Goal: Information Seeking & Learning: Understand process/instructions

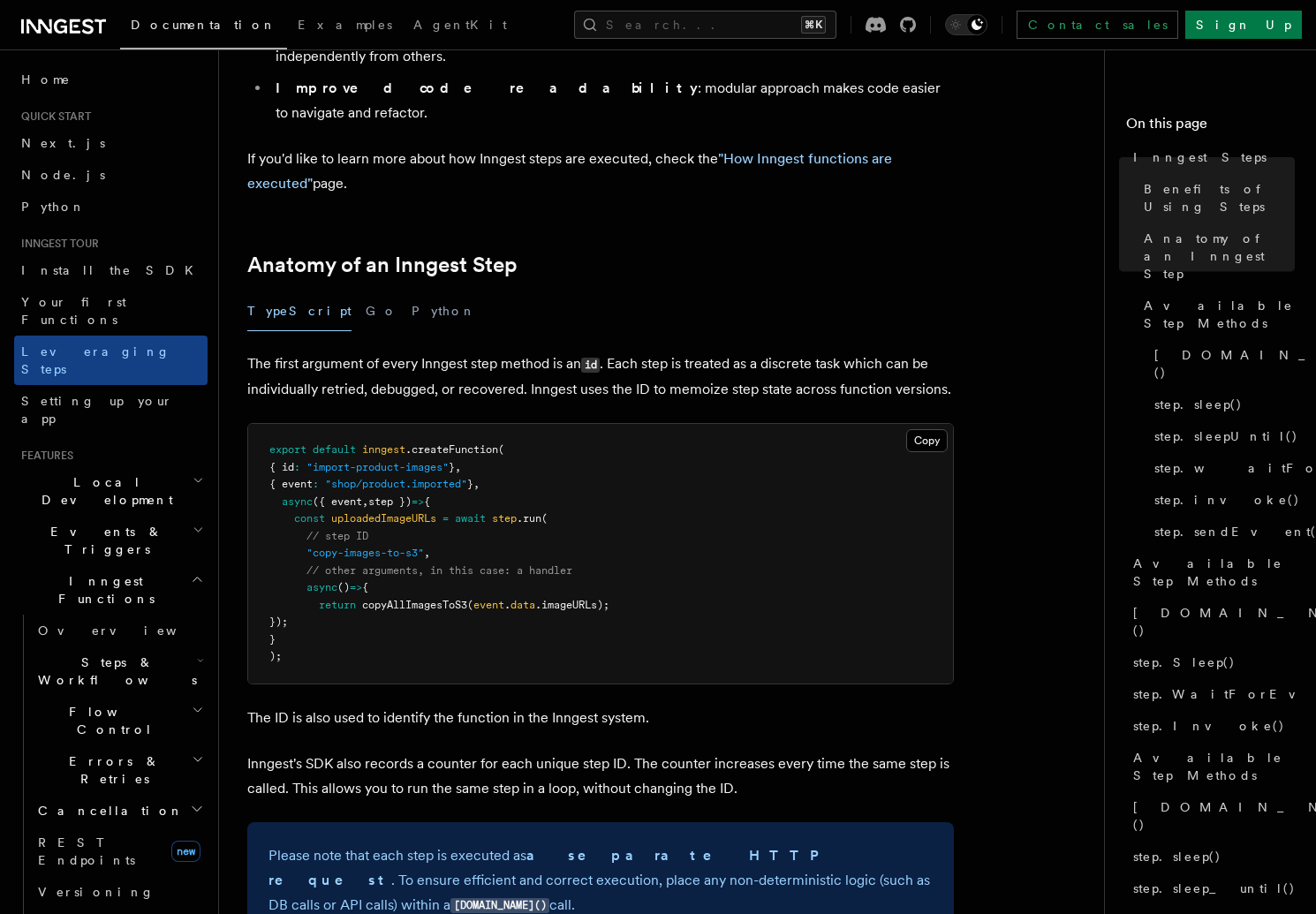
scroll to position [798, 0]
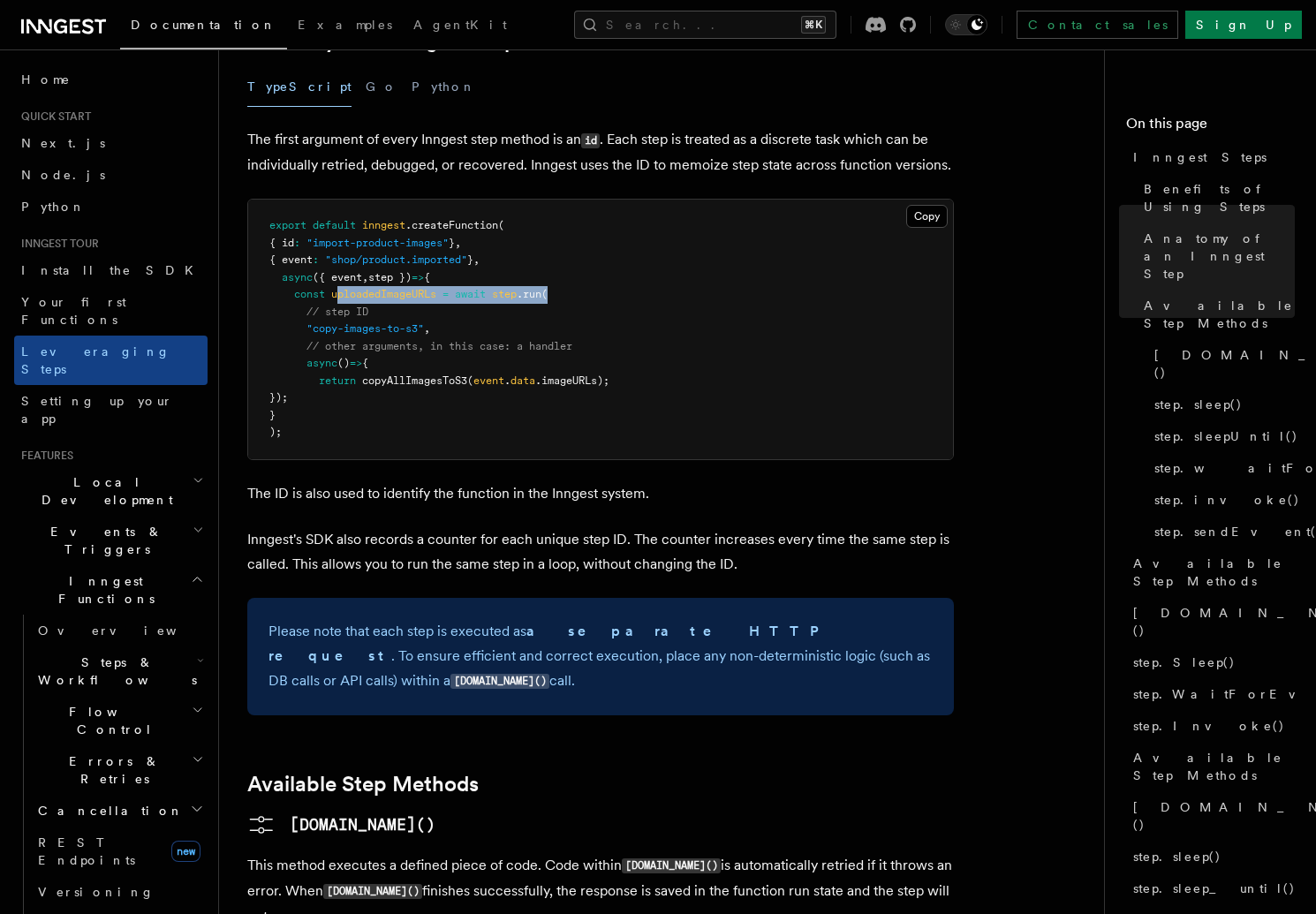
drag, startPoint x: 341, startPoint y: 196, endPoint x: 560, endPoint y: 191, distance: 219.1
click at [560, 200] on pre "export default inngest .createFunction ( { id : "import-product-images" } , { e…" at bounding box center [600, 329] width 705 height 260
click at [654, 221] on pre "export default inngest .createFunction ( { id : "import-product-images" } , { e…" at bounding box center [600, 329] width 705 height 260
drag, startPoint x: 375, startPoint y: 266, endPoint x: 400, endPoint y: 294, distance: 37.5
click at [400, 294] on pre "export default inngest .createFunction ( { id : "import-product-images" } , { e…" at bounding box center [600, 329] width 705 height 260
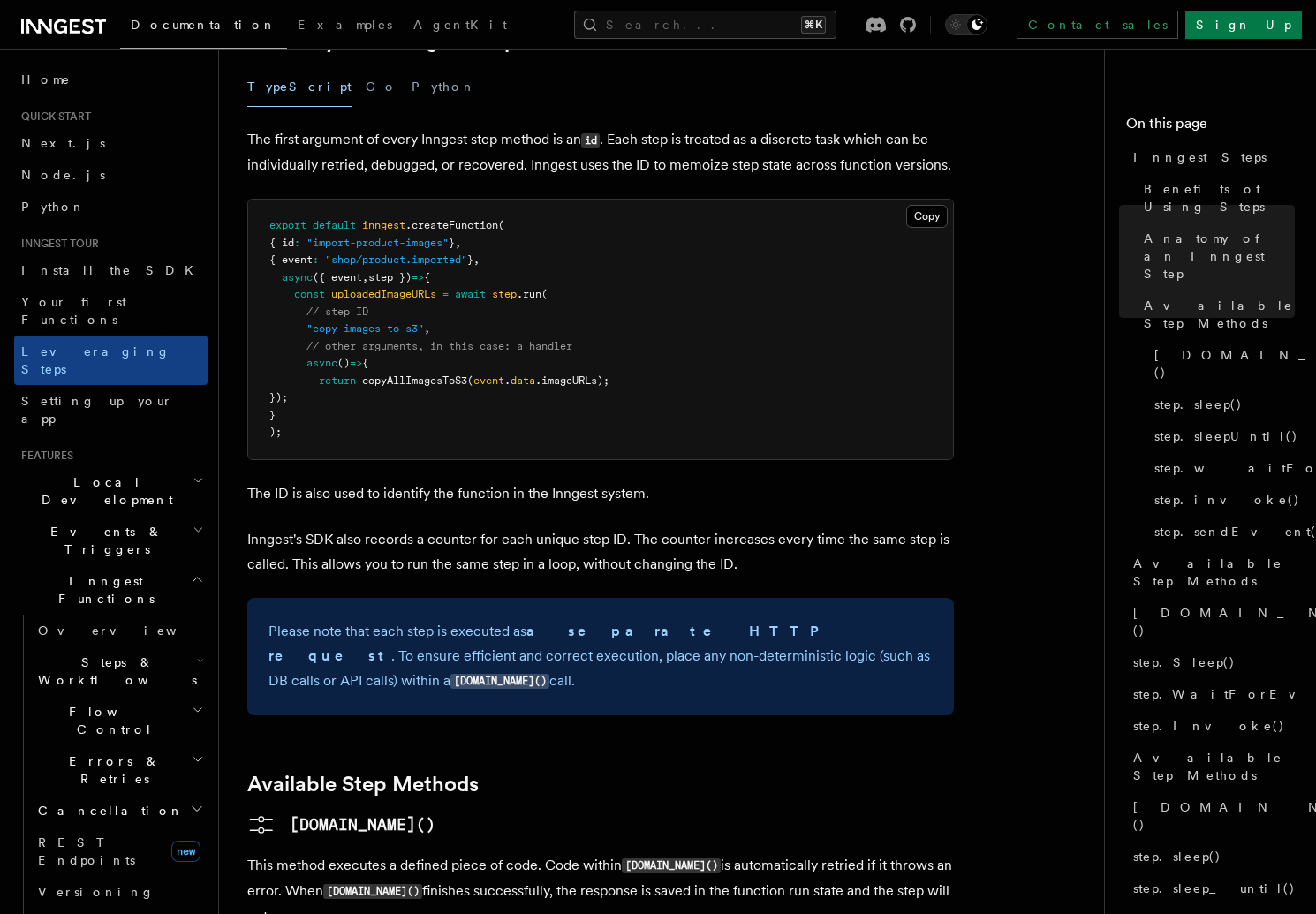
click at [580, 303] on pre "export default inngest .createFunction ( { id : "import-product-images" } , { e…" at bounding box center [600, 329] width 705 height 260
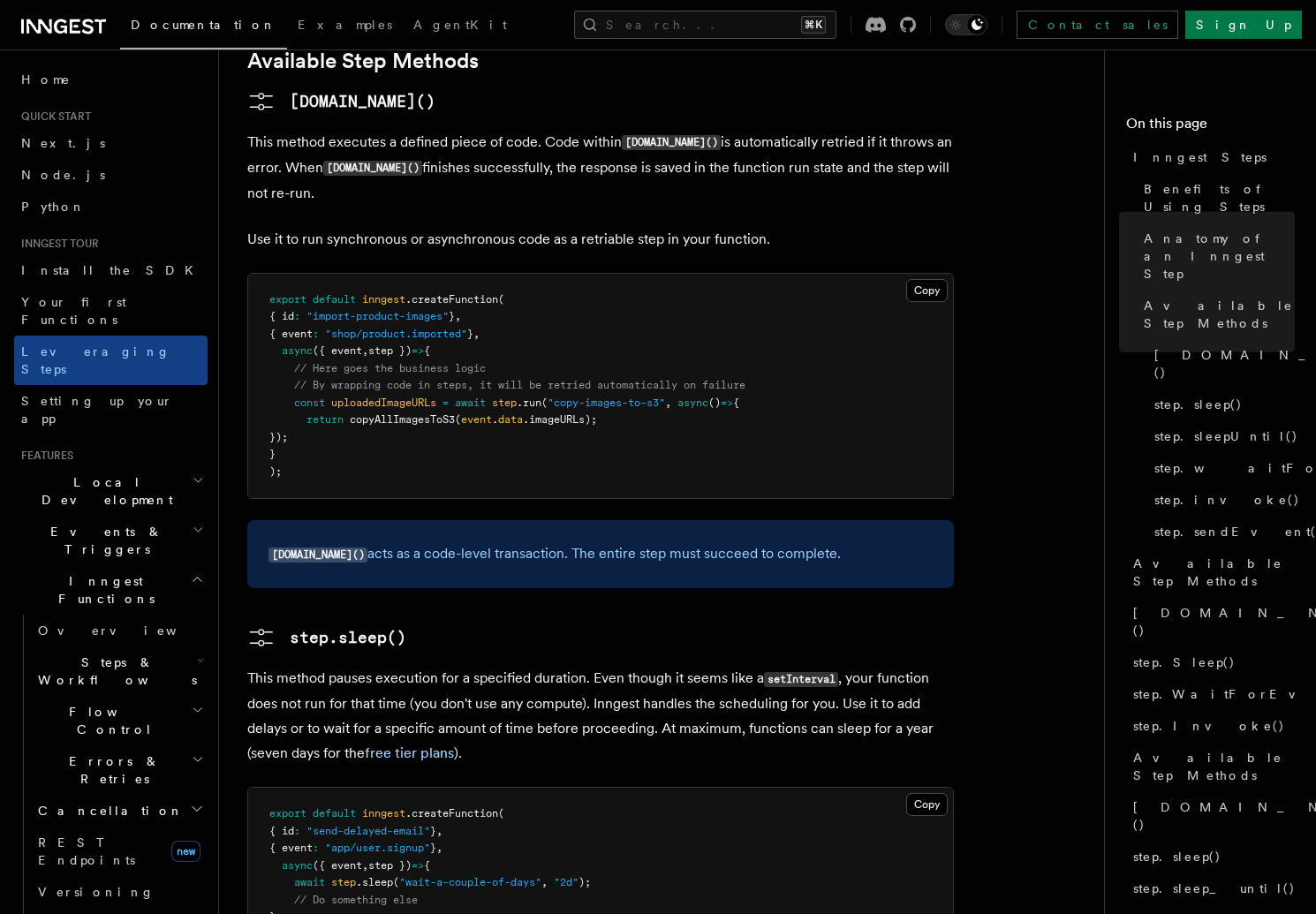
scroll to position [1613, 0]
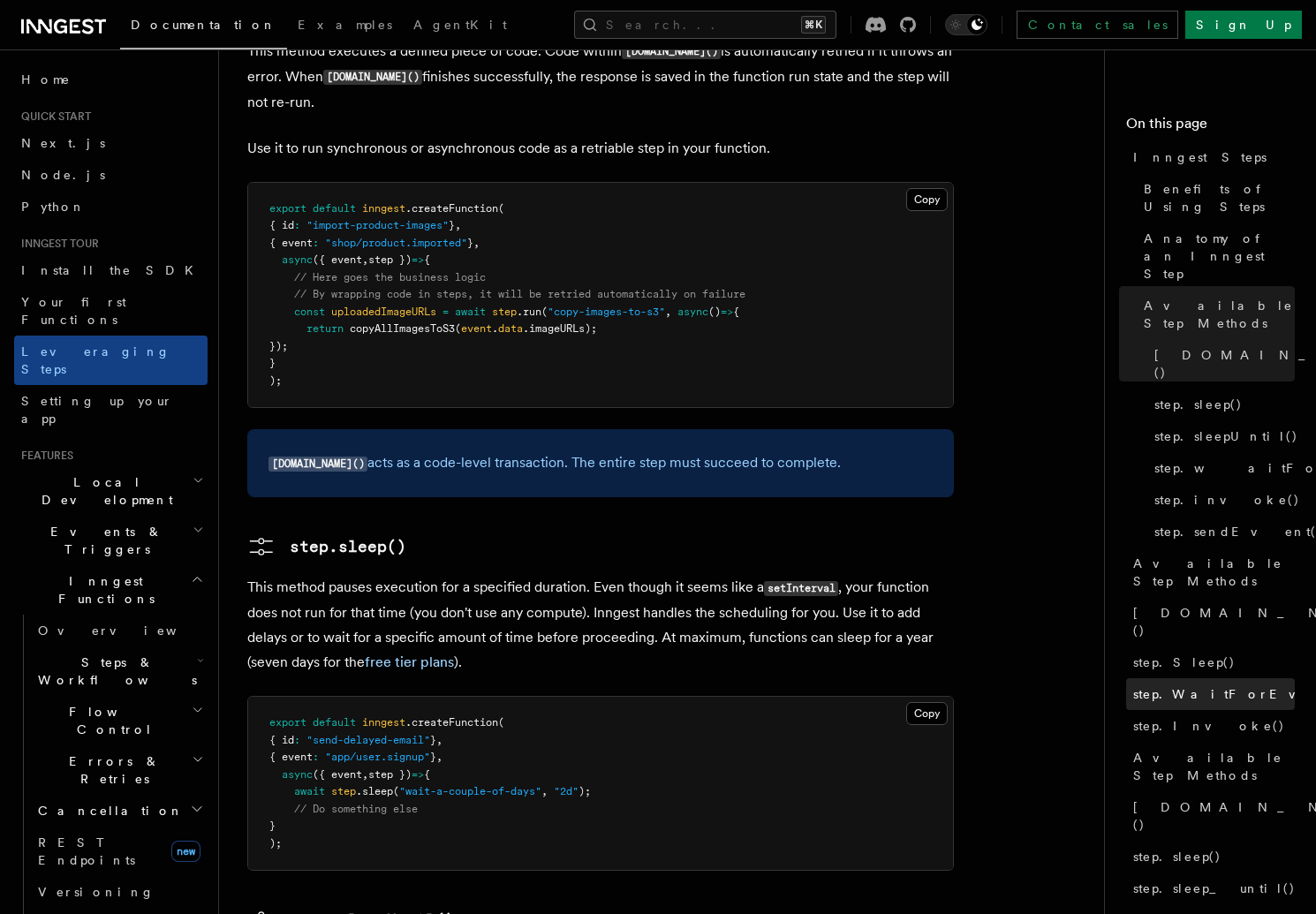
click at [1211, 686] on span "step.WaitForEvent()" at bounding box center [1247, 694] width 228 height 18
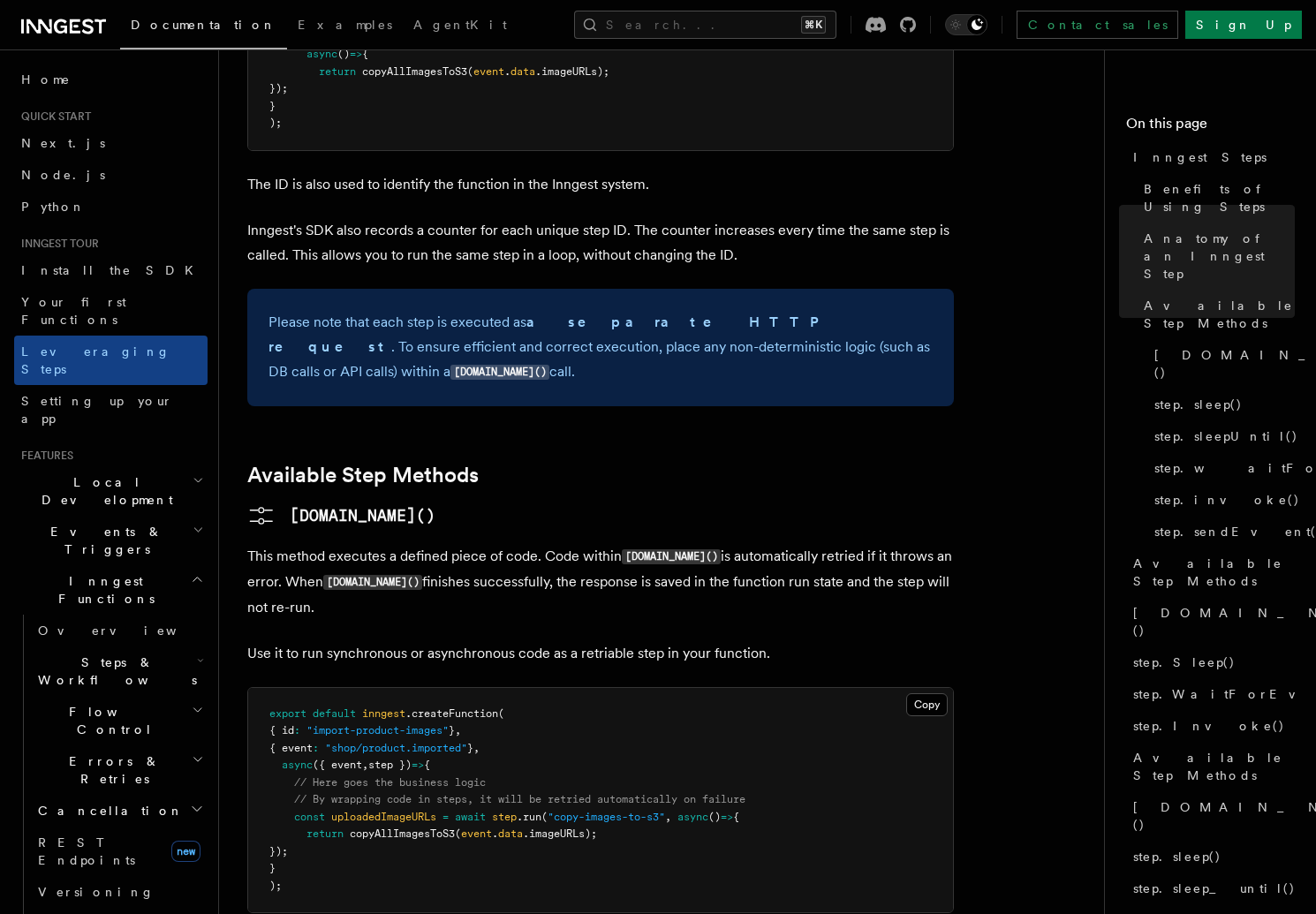
scroll to position [701, 0]
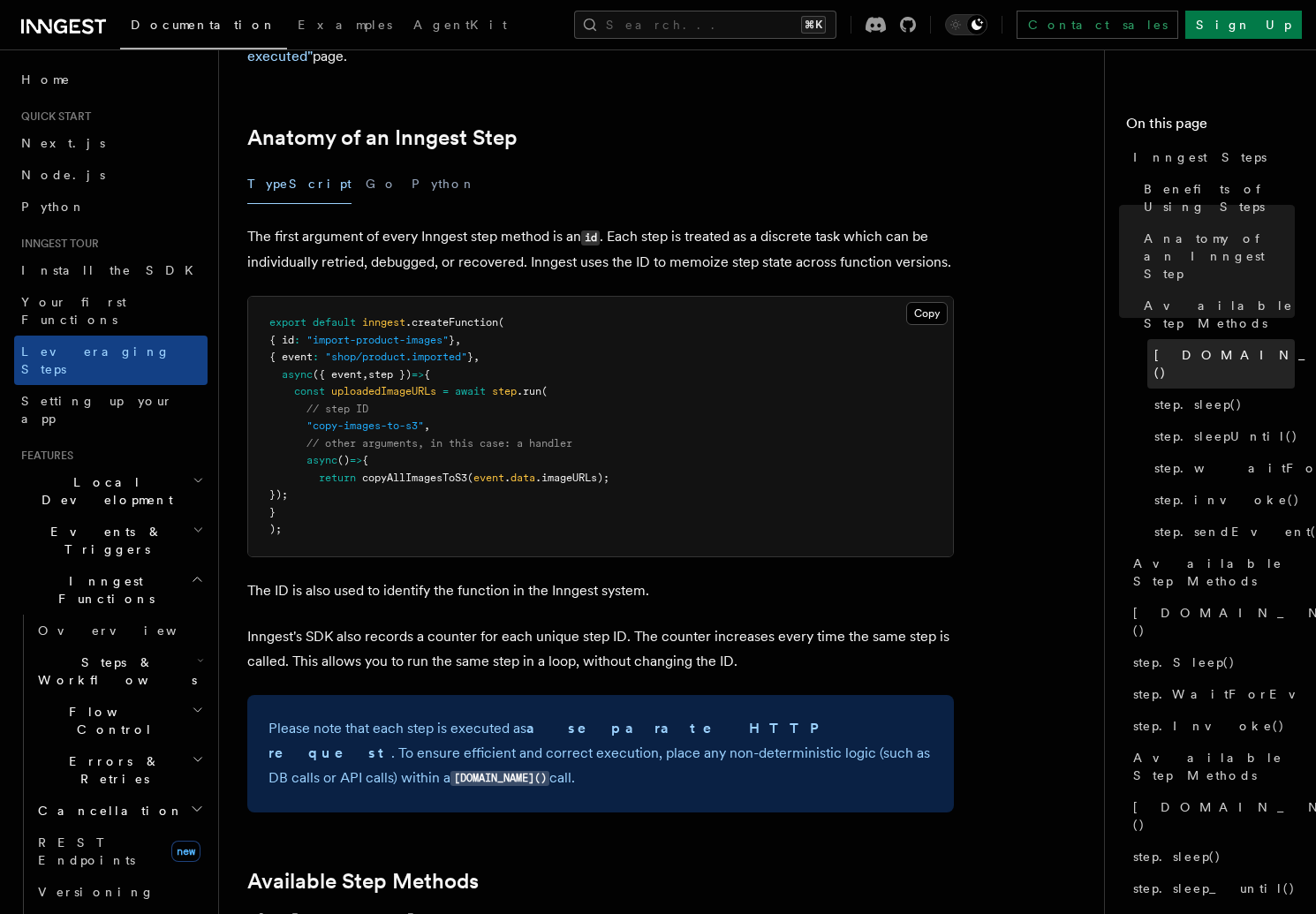
click at [1163, 346] on span "[DOMAIN_NAME]()" at bounding box center [1284, 364] width 259 height 35
drag, startPoint x: 392, startPoint y: 324, endPoint x: 474, endPoint y: 324, distance: 82.0
click at [471, 324] on pre "export default inngest .createFunction ( { id : "import-product-images" } , { e…" at bounding box center [600, 426] width 705 height 260
click at [692, 324] on pre "export default inngest .createFunction ( { id : "import-product-images" } , { e…" at bounding box center [600, 426] width 705 height 260
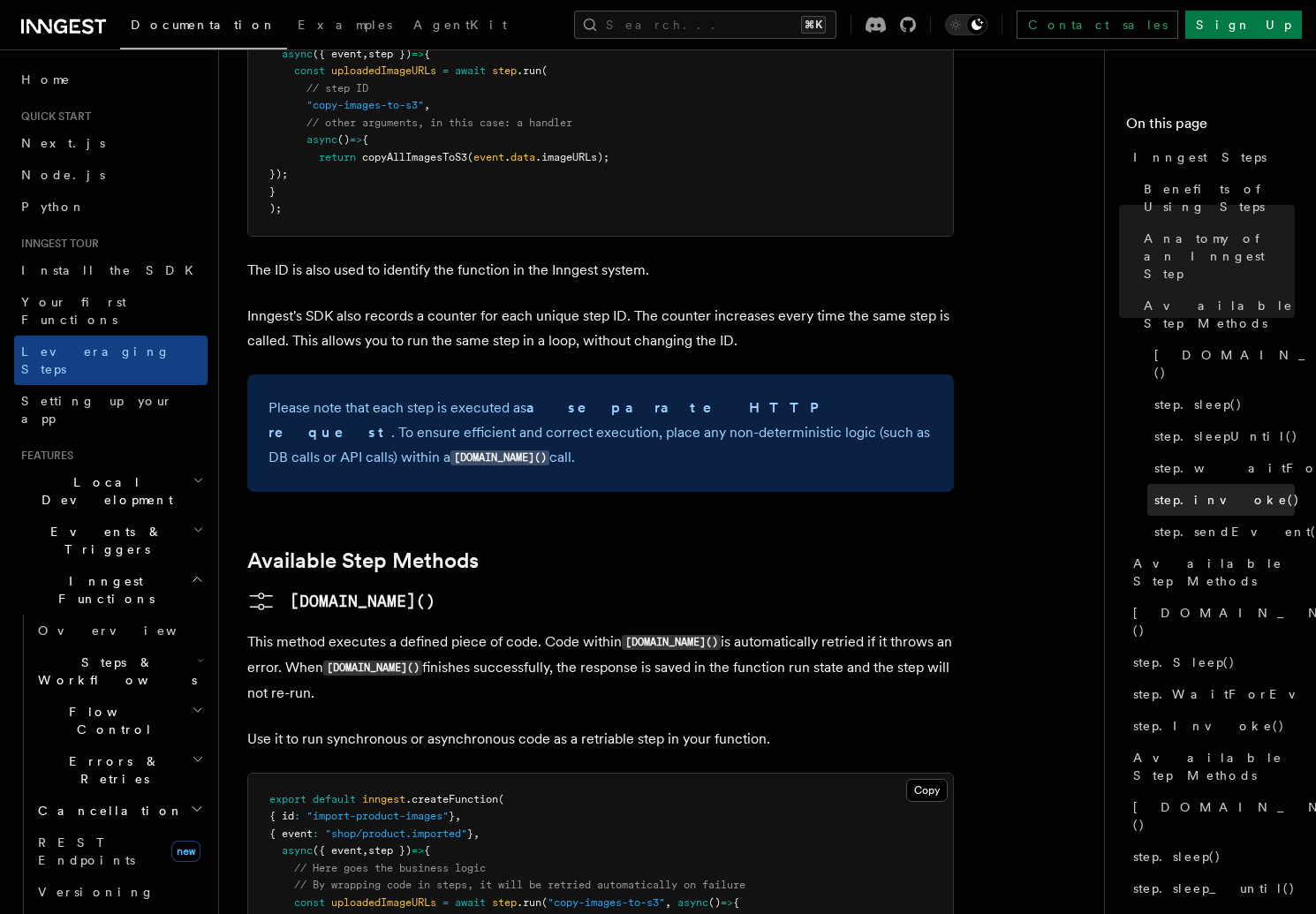
click at [1245, 484] on link "step.invoke()" at bounding box center [1220, 500] width 147 height 31
click at [1199, 491] on span "step.invoke()" at bounding box center [1227, 500] width 146 height 18
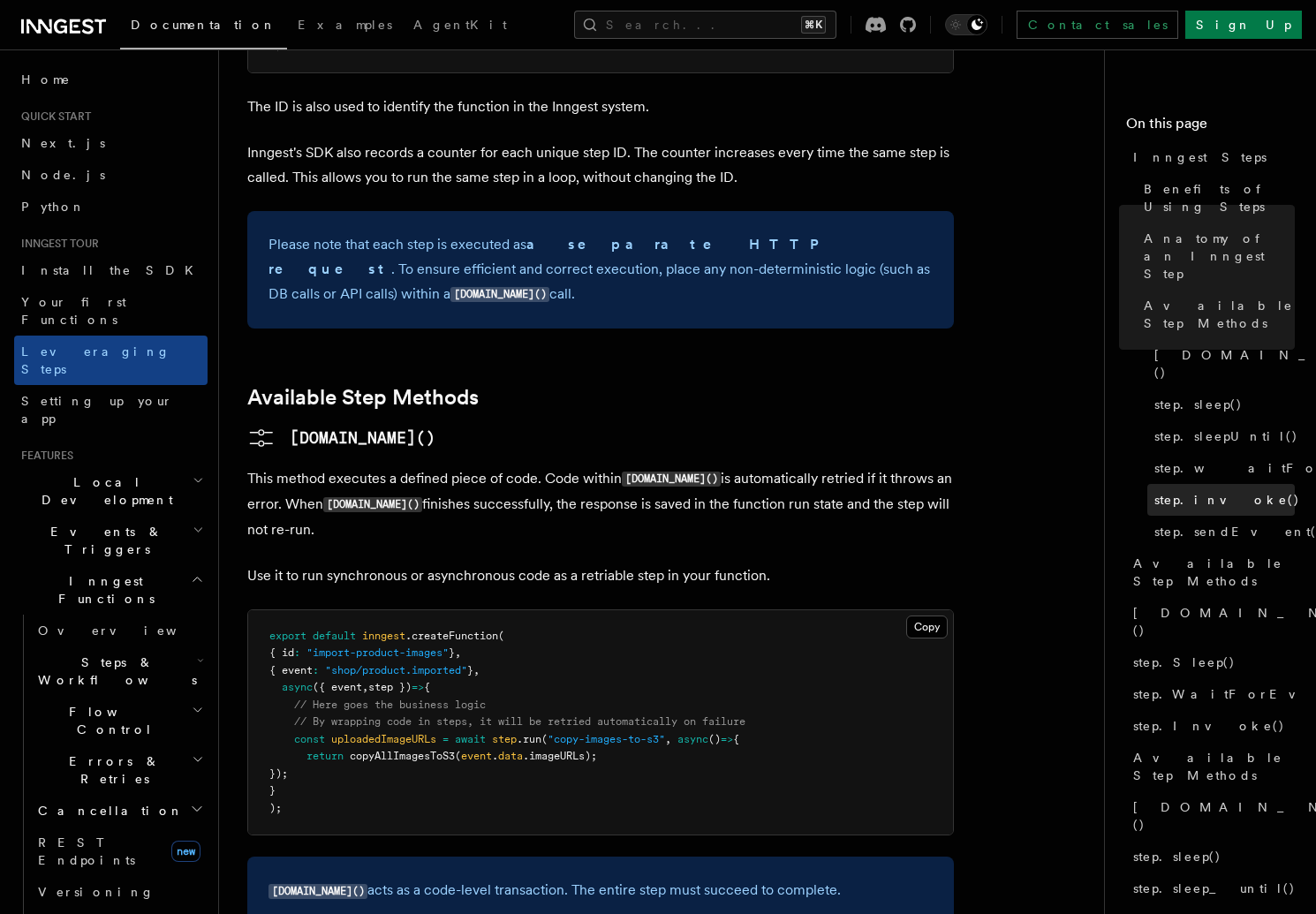
scroll to position [19, 0]
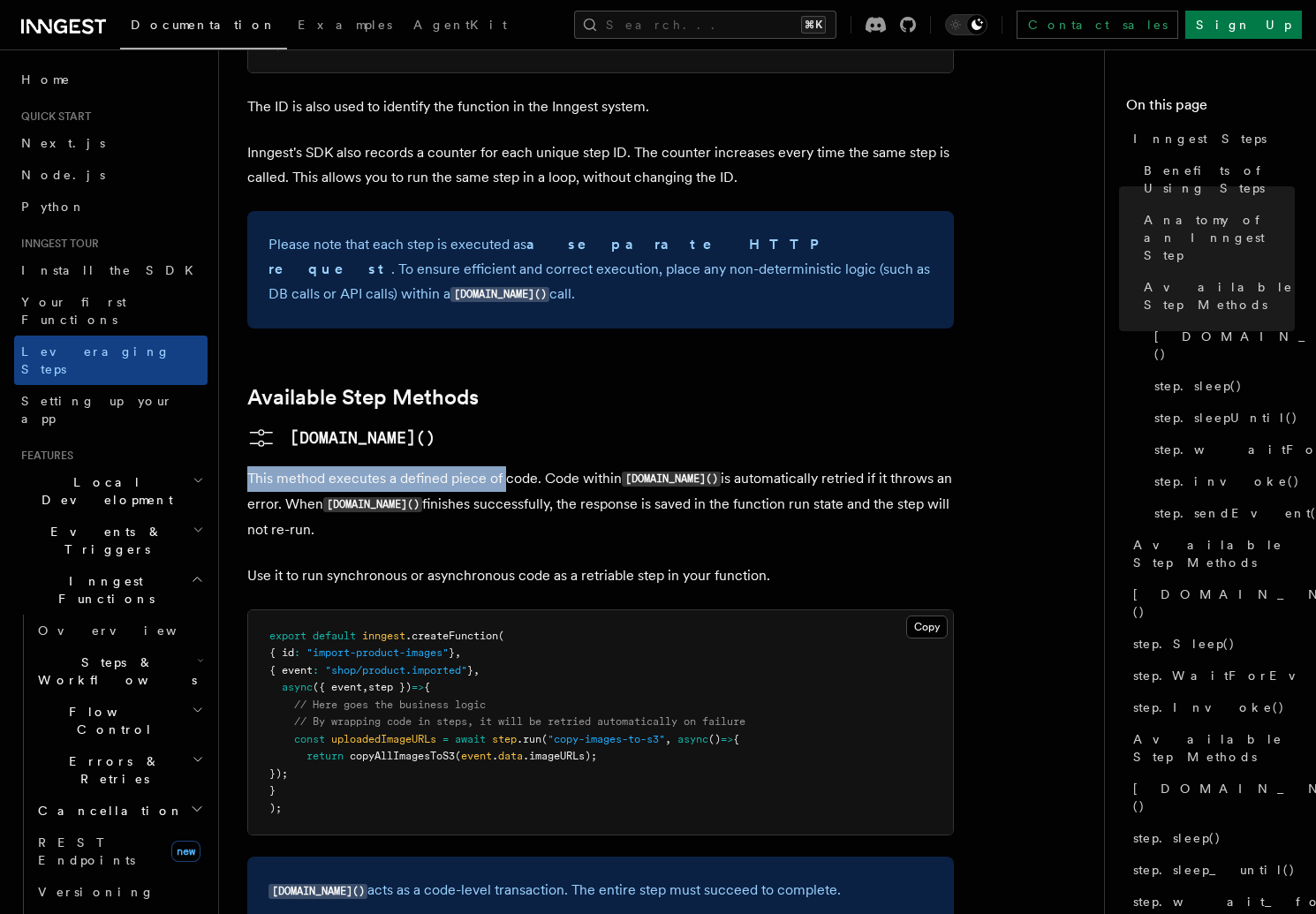
drag, startPoint x: 242, startPoint y: 353, endPoint x: 510, endPoint y: 358, distance: 268.0
drag, startPoint x: 539, startPoint y: 354, endPoint x: 560, endPoint y: 355, distance: 21.0
click at [549, 466] on p "This method executes a defined piece of code. Code within [DOMAIN_NAME]() is au…" at bounding box center [600, 504] width 707 height 76
click at [755, 466] on p "This method executes a defined piece of code. Code within [DOMAIN_NAME]() is au…" at bounding box center [600, 504] width 707 height 76
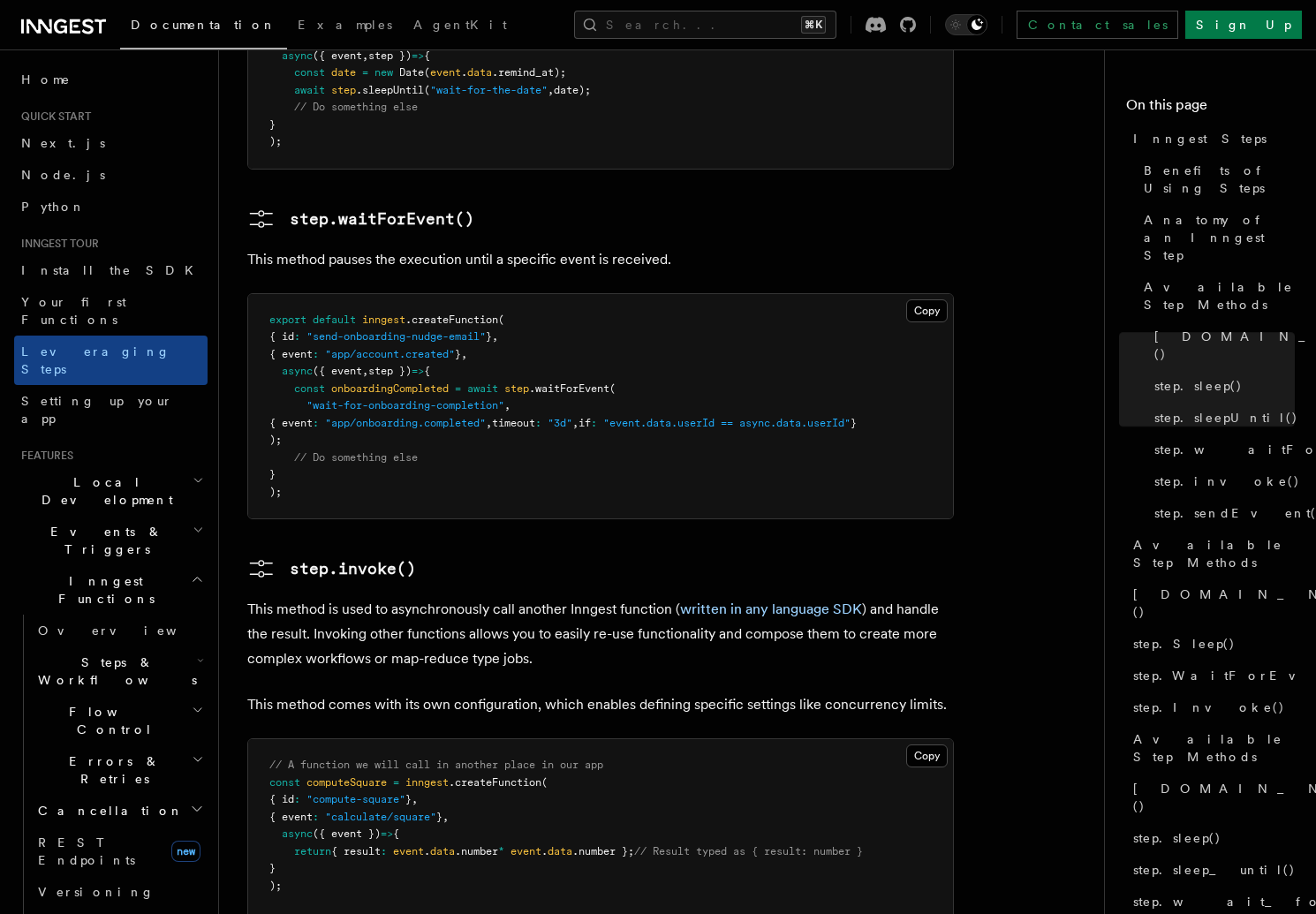
scroll to position [2693, 0]
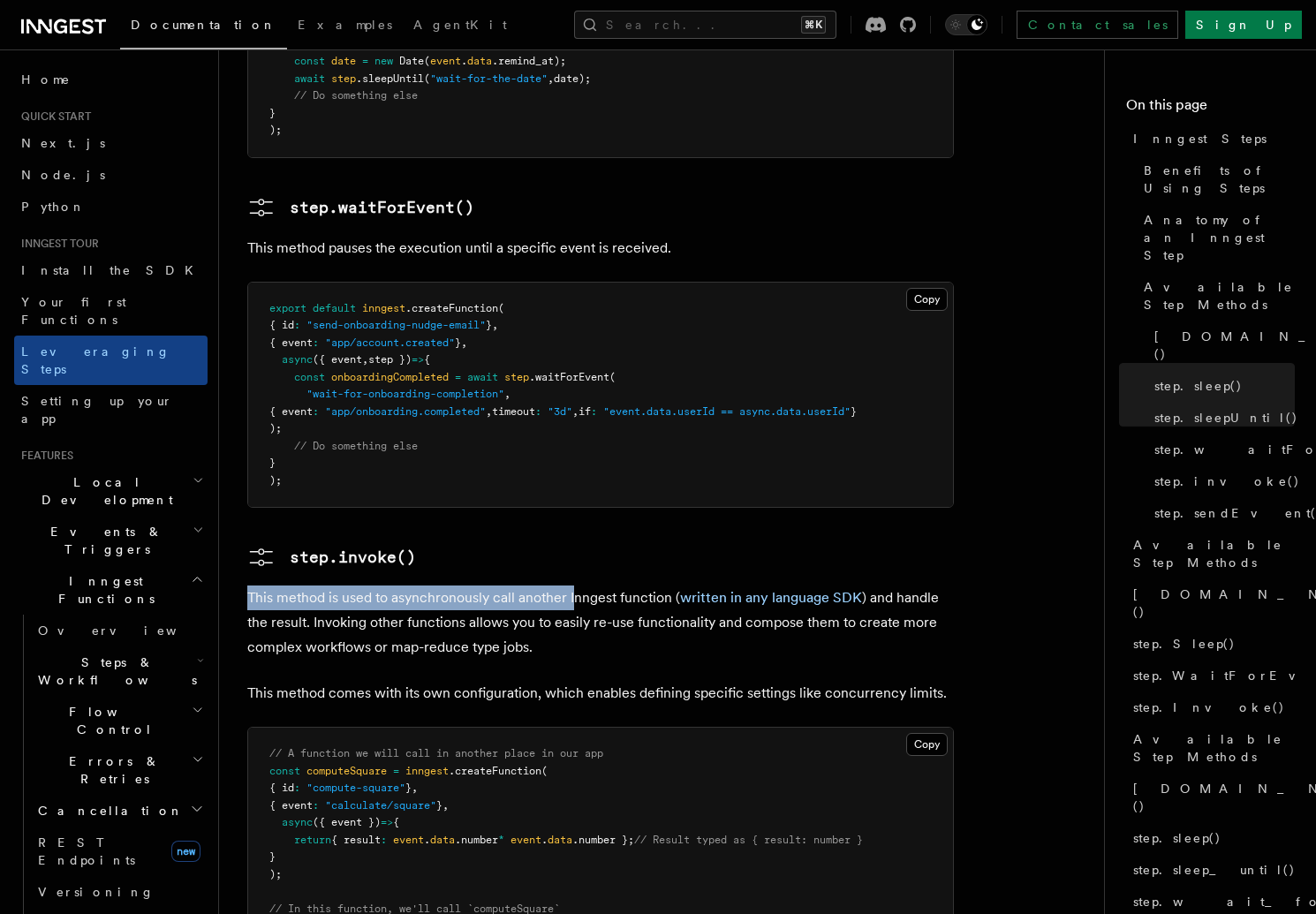
drag, startPoint x: 261, startPoint y: 467, endPoint x: 573, endPoint y: 462, distance: 312.0
click at [573, 586] on p "This method is used to asynchronously call another Inngest function ( written i…" at bounding box center [600, 623] width 707 height 74
click at [587, 586] on p "This method is used to asynchronously call another Inngest function ( written i…" at bounding box center [600, 623] width 707 height 74
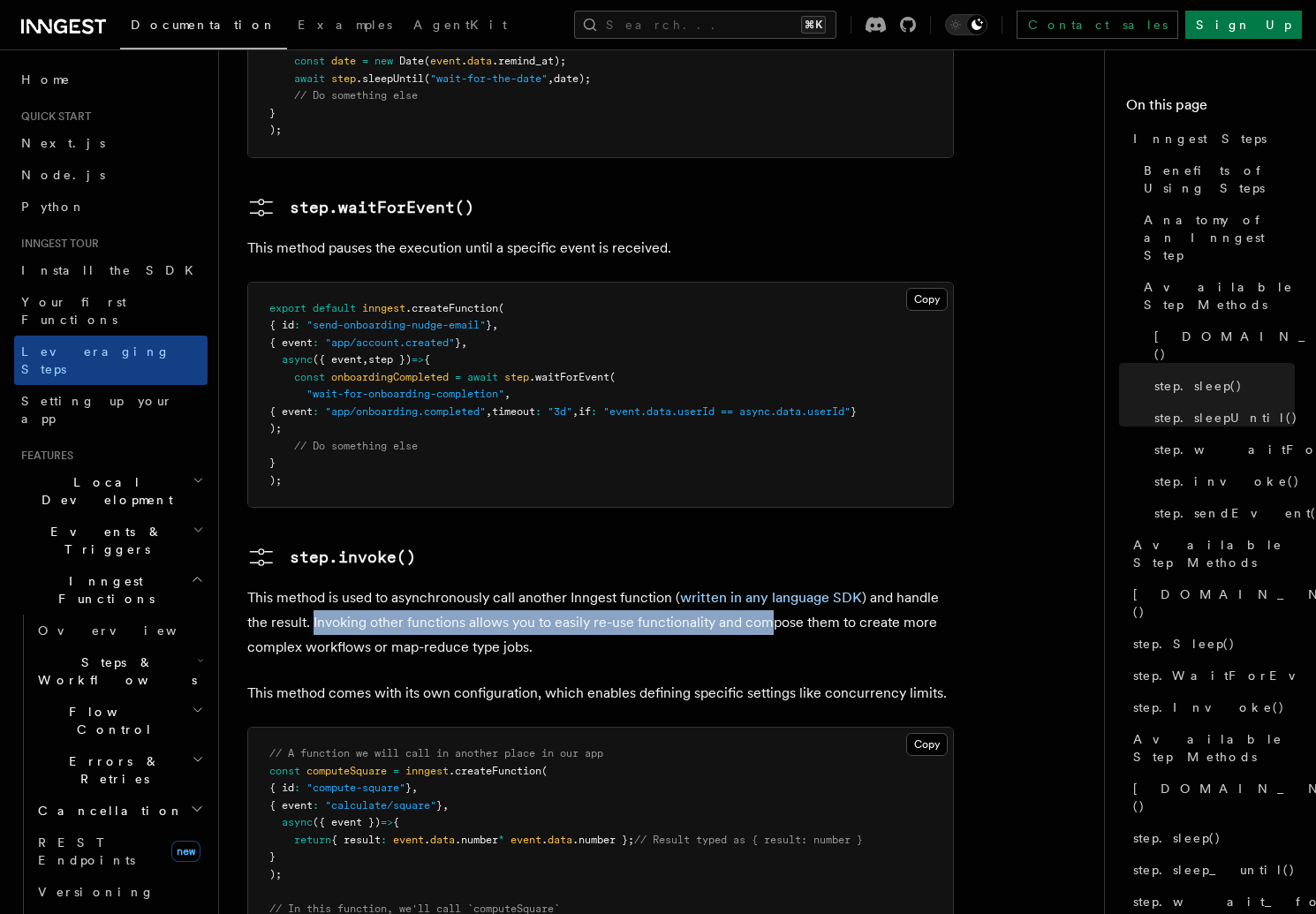
drag, startPoint x: 341, startPoint y: 499, endPoint x: 806, endPoint y: 502, distance: 465.0
click at [771, 586] on p "This method is used to asynchronously call another Inngest function ( written i…" at bounding box center [600, 623] width 707 height 74
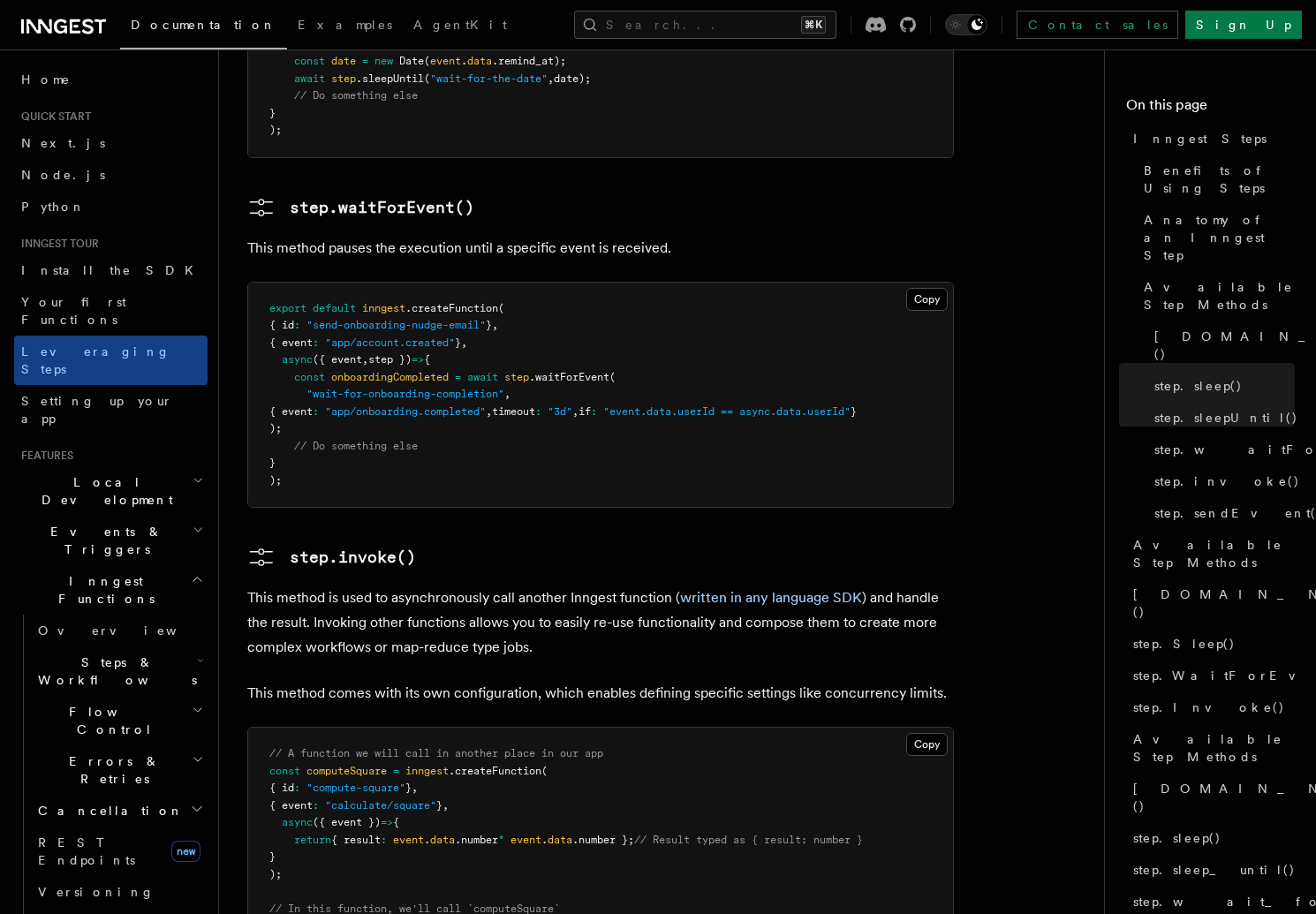
click at [813, 586] on p "This method is used to asynchronously call another Inngest function ( written i…" at bounding box center [600, 623] width 707 height 74
drag, startPoint x: 248, startPoint y: 520, endPoint x: 476, endPoint y: 520, distance: 228.0
click at [476, 586] on p "This method is used to asynchronously call another Inngest function ( written i…" at bounding box center [600, 623] width 707 height 74
click at [552, 586] on p "This method is used to asynchronously call another Inngest function ( written i…" at bounding box center [600, 623] width 707 height 74
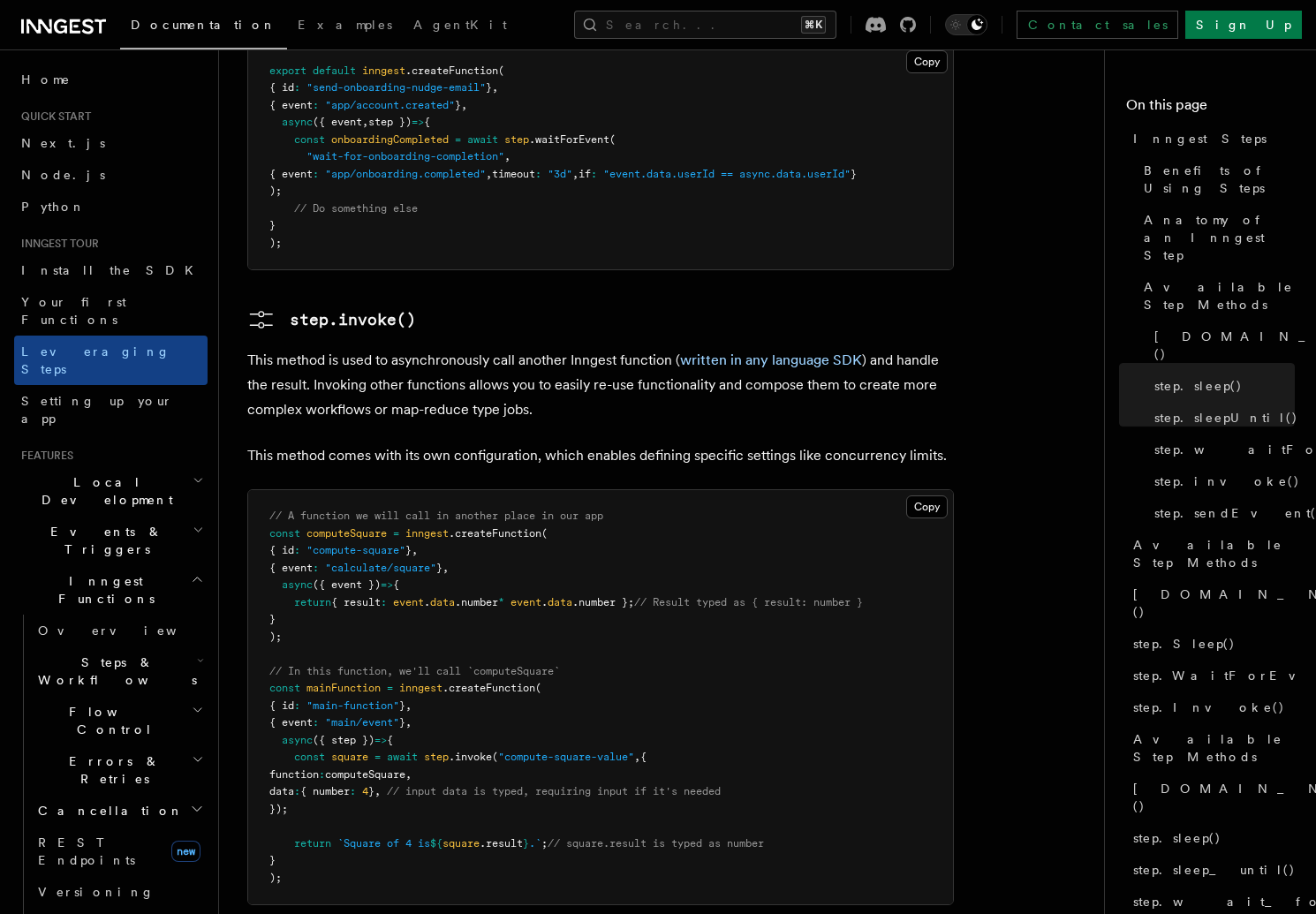
scroll to position [3167, 0]
